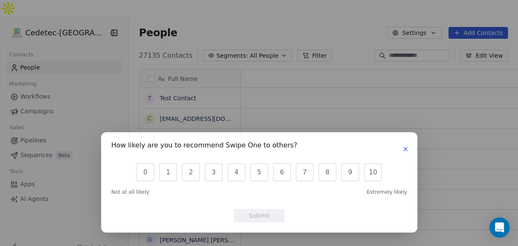
scroll to position [211, 399]
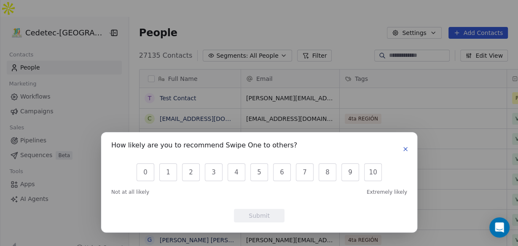
click at [407, 148] on icon "button" at bounding box center [405, 149] width 7 height 7
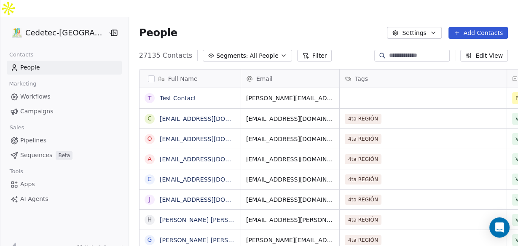
click at [35, 107] on span "Campaigns" at bounding box center [36, 111] width 33 height 9
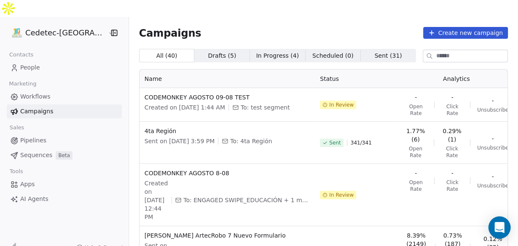
click at [505, 229] on div "Open Intercom Messenger" at bounding box center [500, 228] width 22 height 22
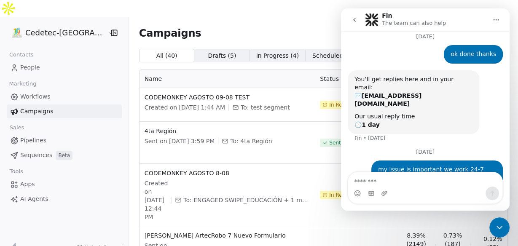
scroll to position [47, 0]
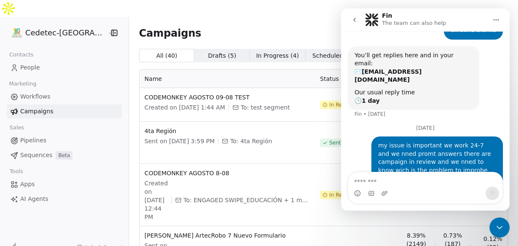
click at [356, 19] on icon "go back" at bounding box center [354, 19] width 7 height 7
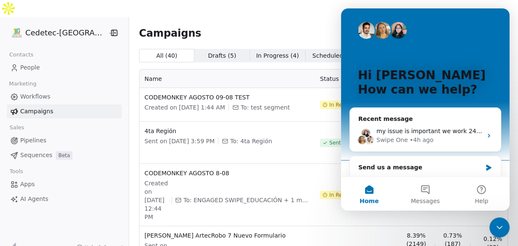
scroll to position [0, 0]
click at [424, 188] on button "Messages" at bounding box center [425, 194] width 56 height 34
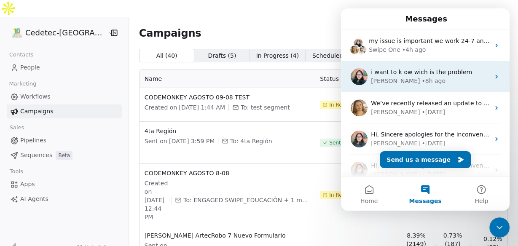
click at [388, 75] on span "i want to k ow wich is the problem" at bounding box center [421, 72] width 101 height 7
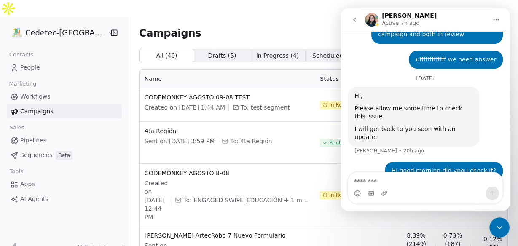
scroll to position [758, 0]
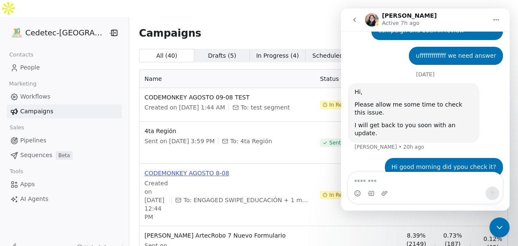
click at [277, 169] on span "CODEMONKEY AGOSTO 8-08" at bounding box center [227, 173] width 165 height 8
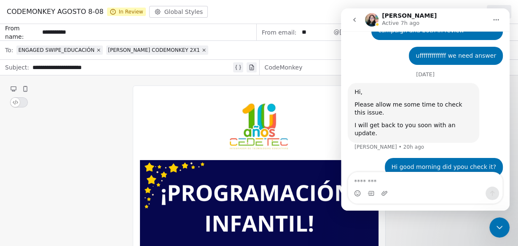
click at [358, 23] on button "go back" at bounding box center [355, 20] width 16 height 16
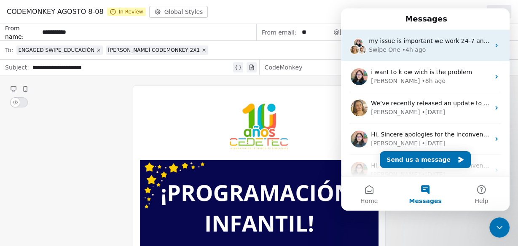
click at [393, 47] on div "Swipe One" at bounding box center [385, 50] width 32 height 9
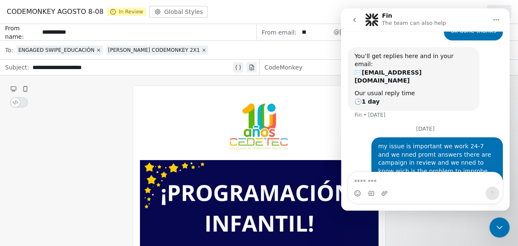
scroll to position [47, 0]
